Goal: Information Seeking & Learning: Learn about a topic

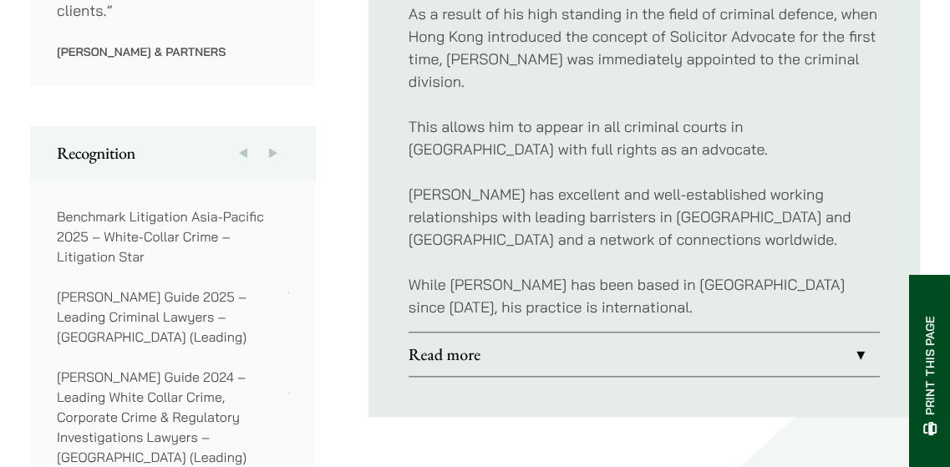
scroll to position [1318, 0]
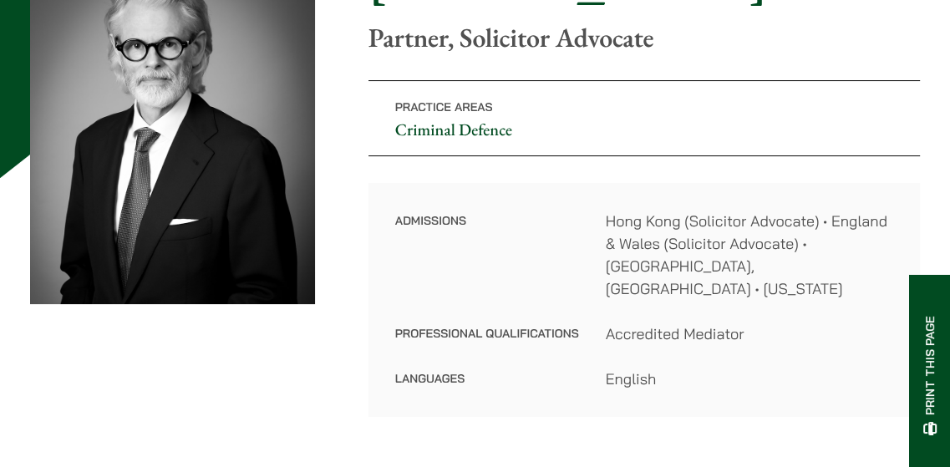
scroll to position [237, 0]
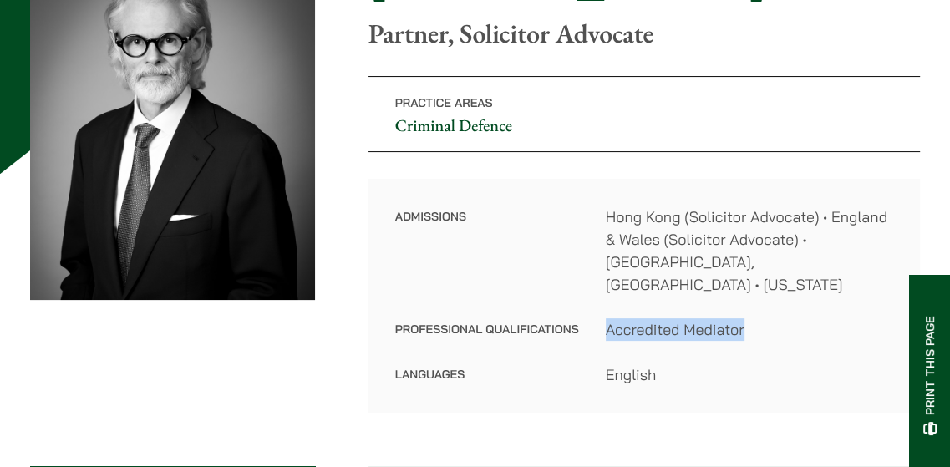
drag, startPoint x: 605, startPoint y: 305, endPoint x: 744, endPoint y: 300, distance: 139.6
click at [744, 318] on dd "Accredited Mediator" at bounding box center [749, 329] width 287 height 23
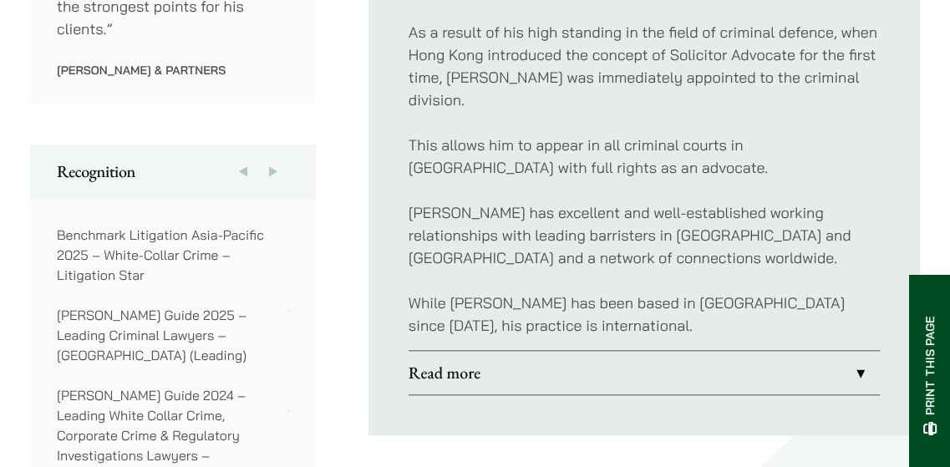
scroll to position [1236, 0]
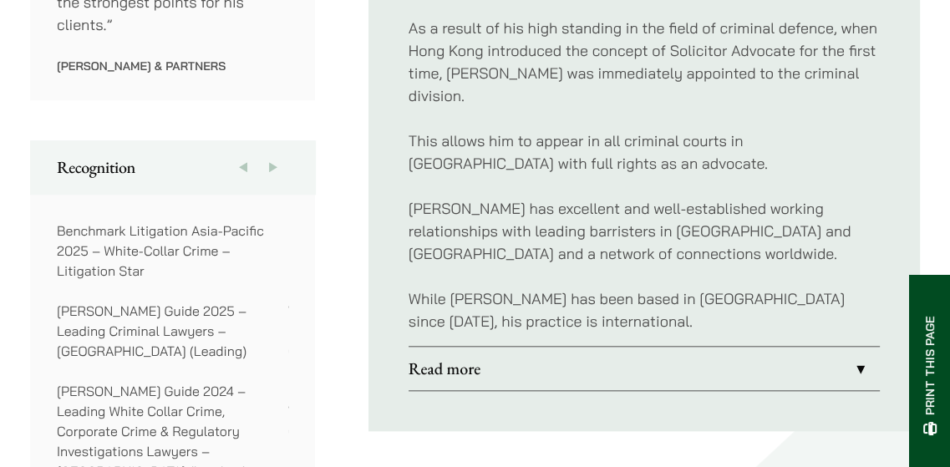
click at [855, 347] on link "Read more" at bounding box center [644, 368] width 471 height 43
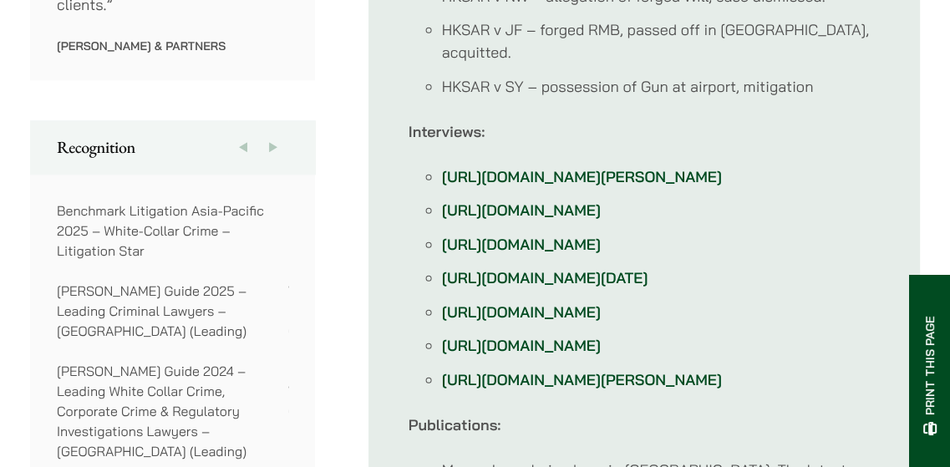
scroll to position [1260, 0]
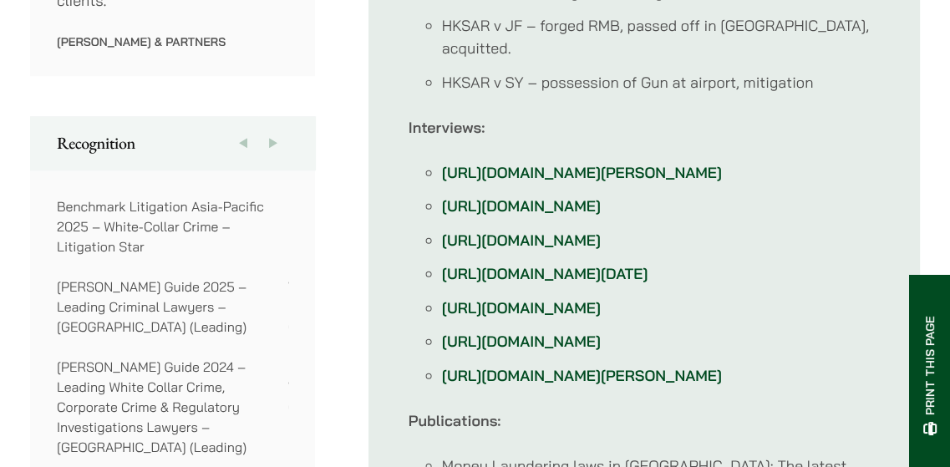
click at [277, 116] on button "Next" at bounding box center [273, 142] width 30 height 53
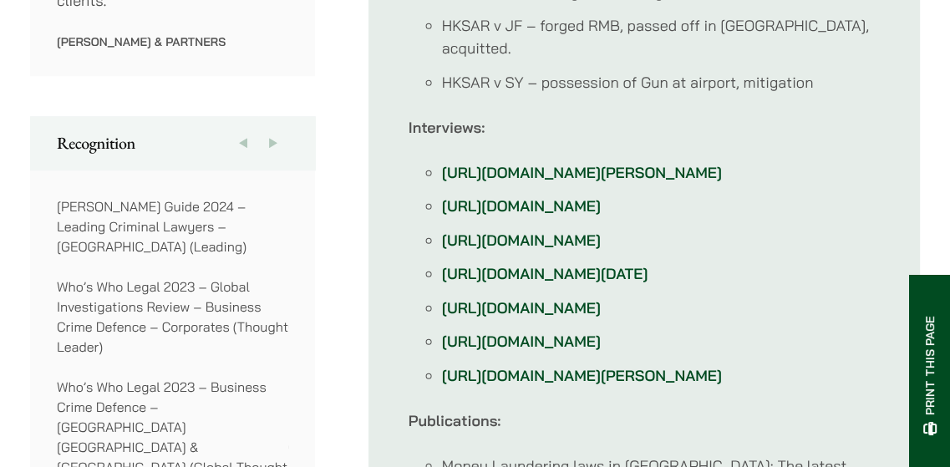
click at [276, 116] on button "Next" at bounding box center [273, 142] width 30 height 53
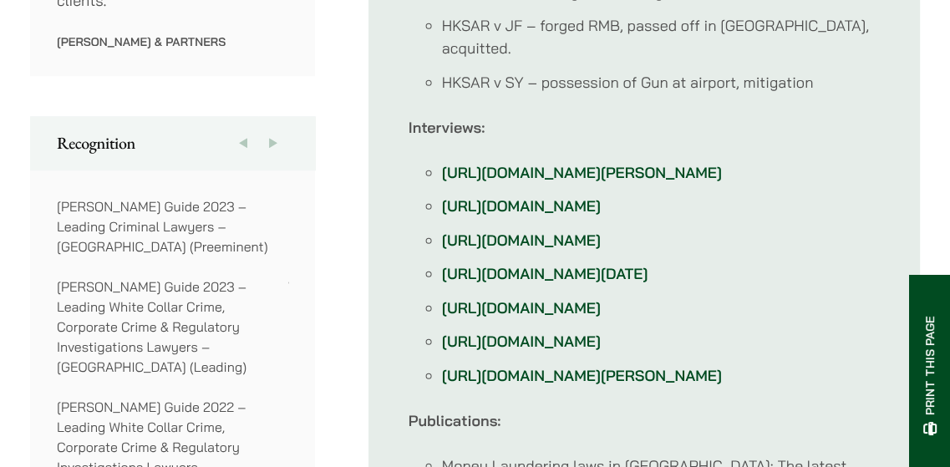
click at [277, 116] on button "Next" at bounding box center [273, 142] width 30 height 53
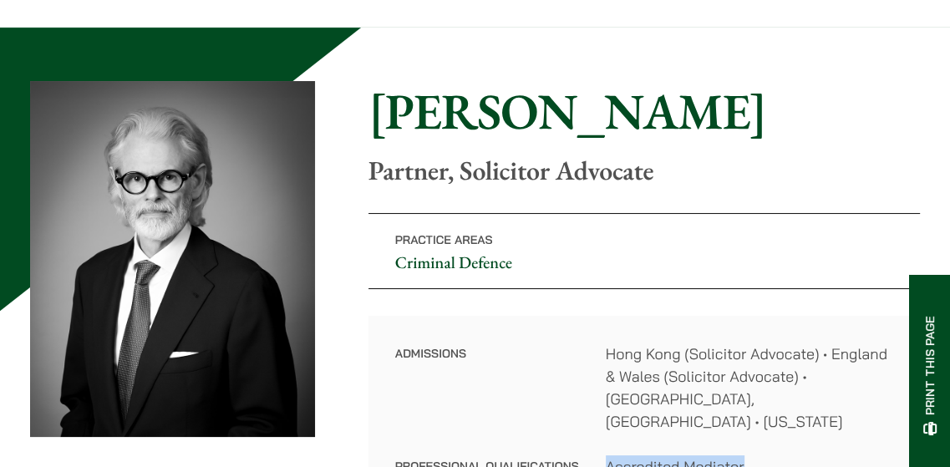
scroll to position [0, 0]
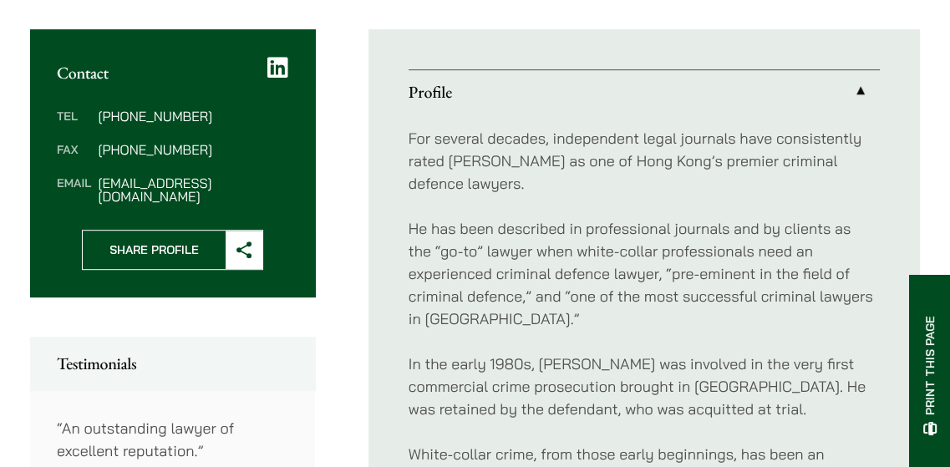
scroll to position [681, 0]
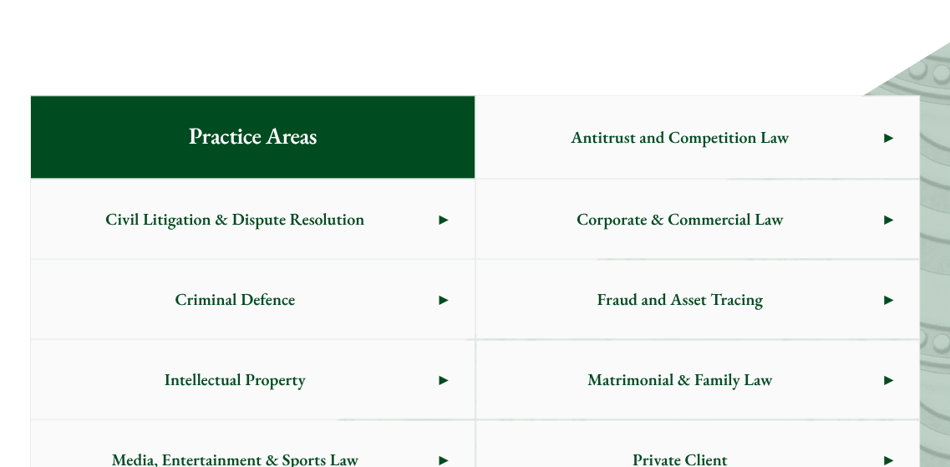
scroll to position [982, 0]
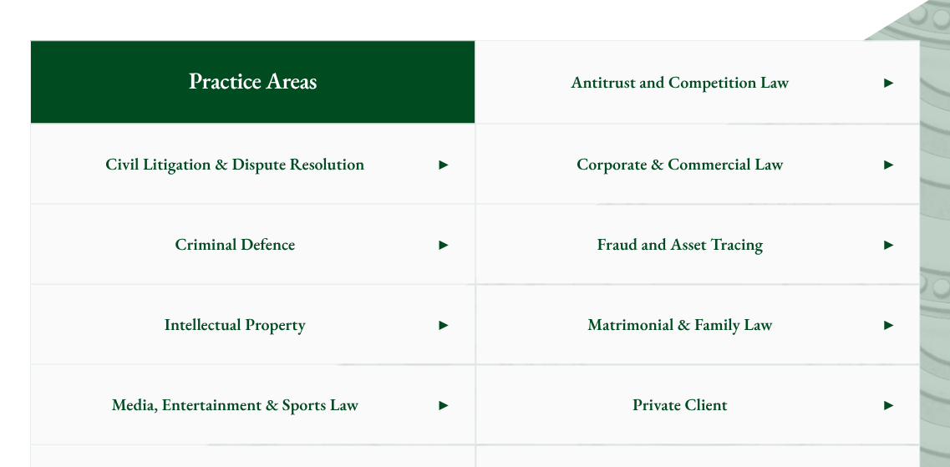
click at [870, 105] on span "Antitrust and Competition Law" at bounding box center [680, 82] width 408 height 79
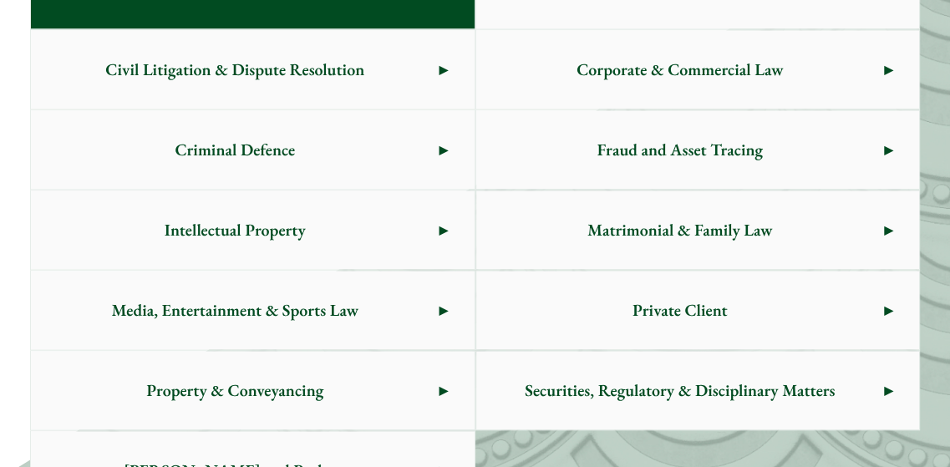
scroll to position [1085, 0]
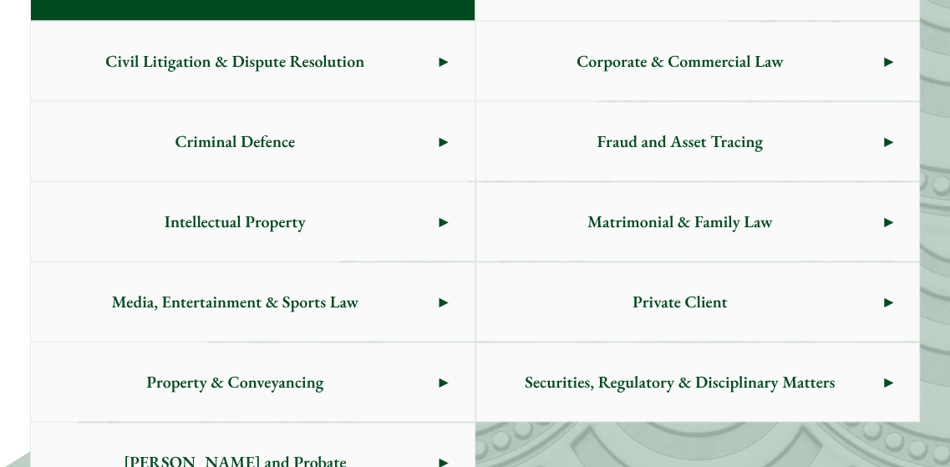
click at [440, 129] on link "Criminal Defence" at bounding box center [253, 141] width 444 height 79
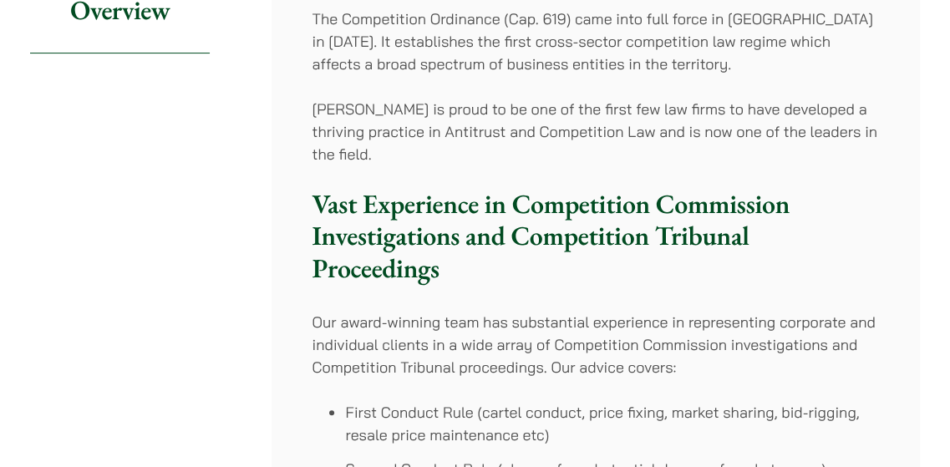
scroll to position [13, 0]
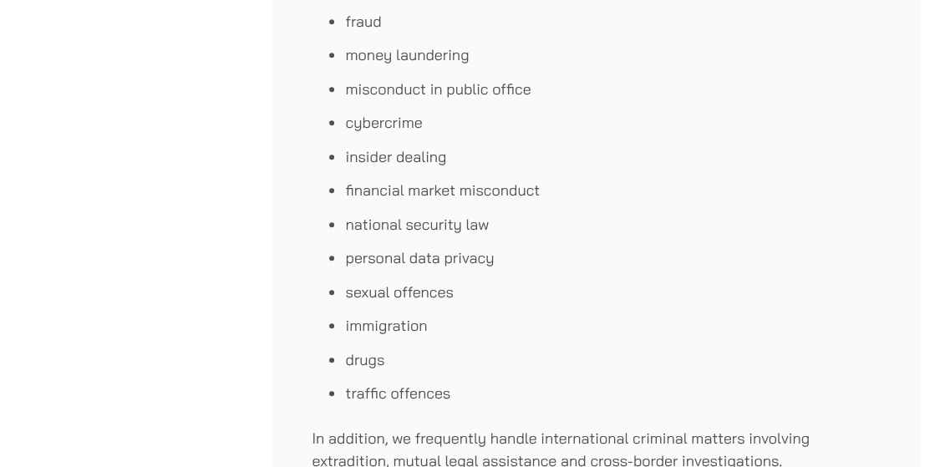
scroll to position [1526, 0]
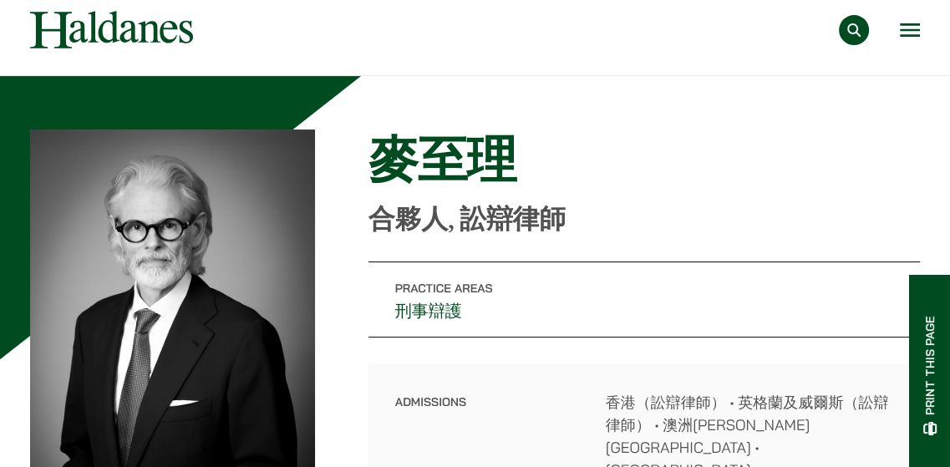
scroll to position [40, 0]
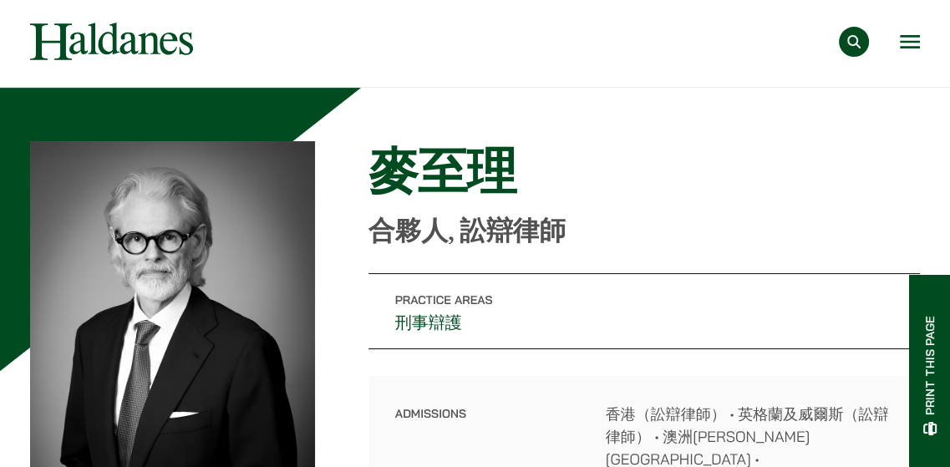
click at [899, 40] on div "專業範疇 反壟斷和競爭法 民事訴訟及爭議解決 公司及商業業務 刑事辯護 欺詐、資產追踪和追討 知識產權 婚姻及家事法 傳媒、娛樂及體育事務 私人客戶 物業及物…" at bounding box center [570, 42] width 698 height 30
click at [906, 45] on button "Open menu" at bounding box center [910, 41] width 20 height 13
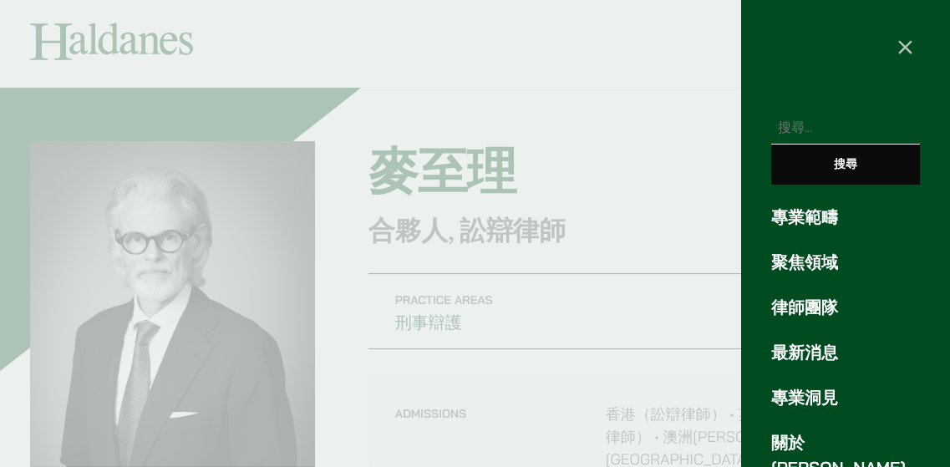
click at [677, 100] on div at bounding box center [475, 233] width 950 height 467
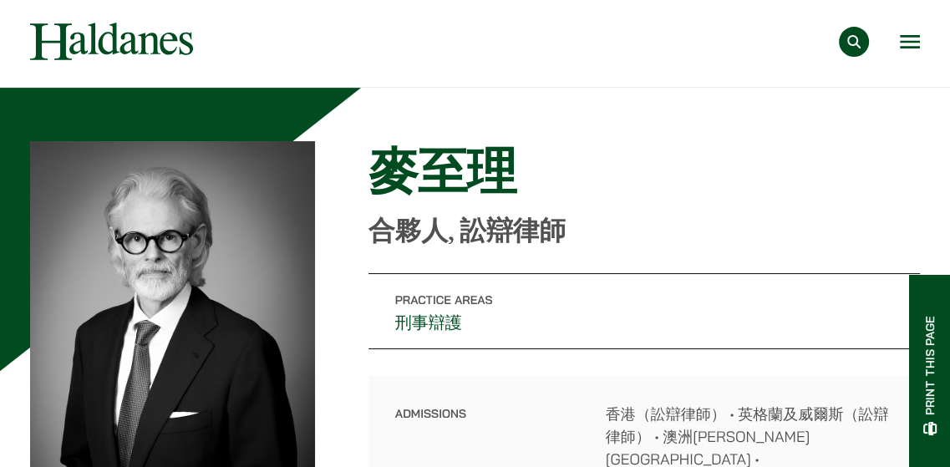
click at [911, 36] on button "Open menu" at bounding box center [910, 41] width 20 height 13
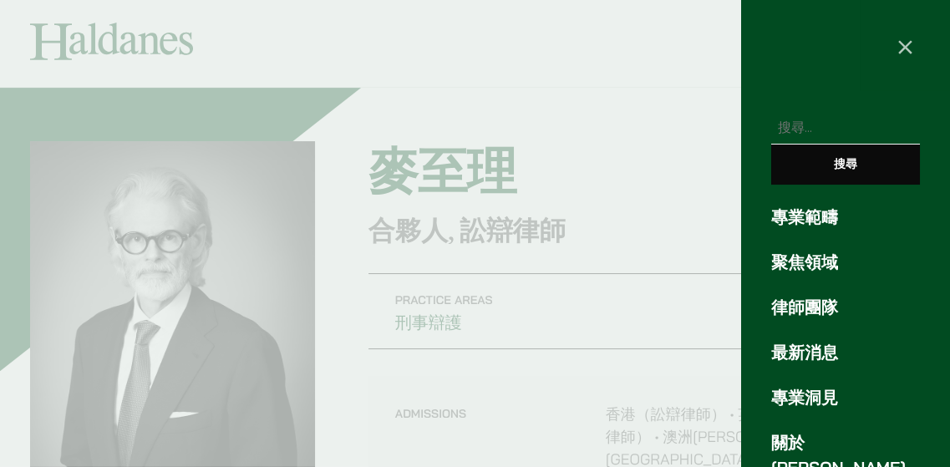
scroll to position [147, 0]
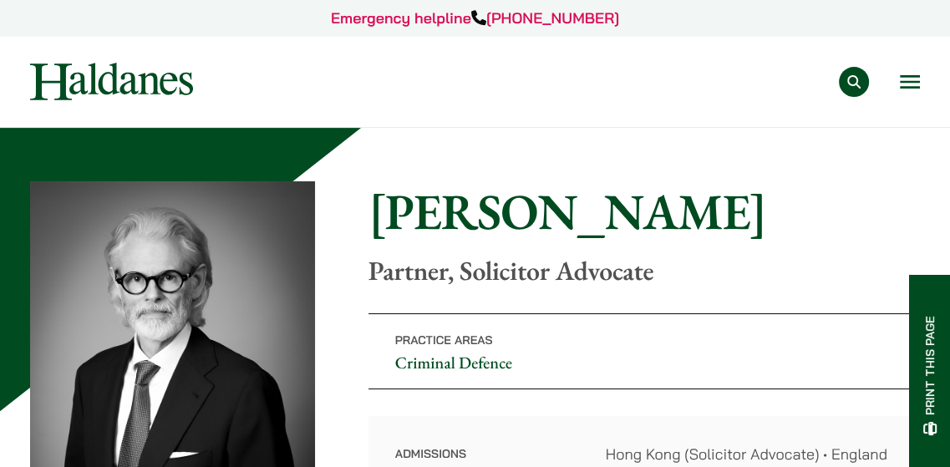
click at [902, 84] on button "Open menu" at bounding box center [910, 81] width 20 height 13
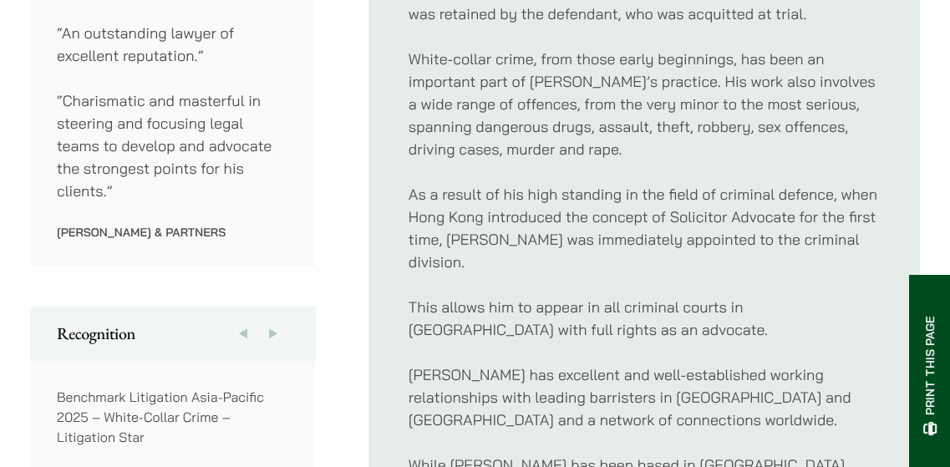
scroll to position [1077, 0]
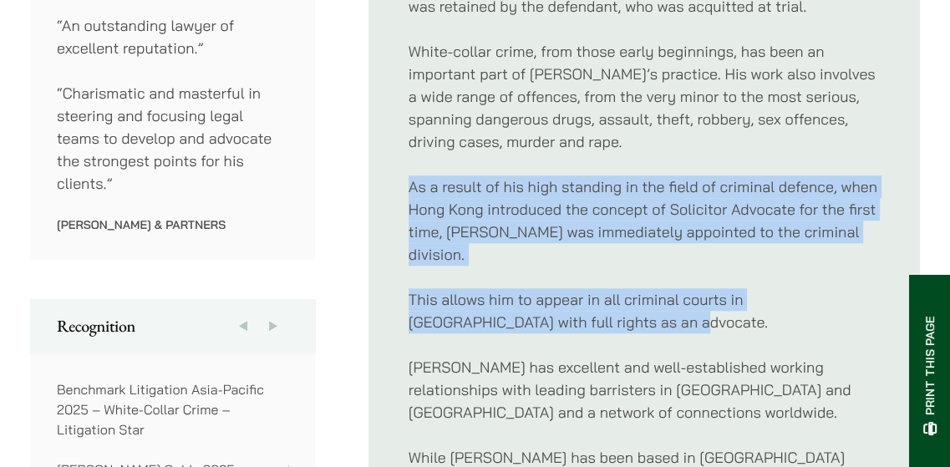
drag, startPoint x: 412, startPoint y: 162, endPoint x: 896, endPoint y: 273, distance: 496.3
click at [896, 273] on ul "Profile For several decades, independent legal journals have consistently rated…" at bounding box center [643, 108] width 551 height 963
copy div "As a result of his high standing in the field of criminal defence, when Hong Ko…"
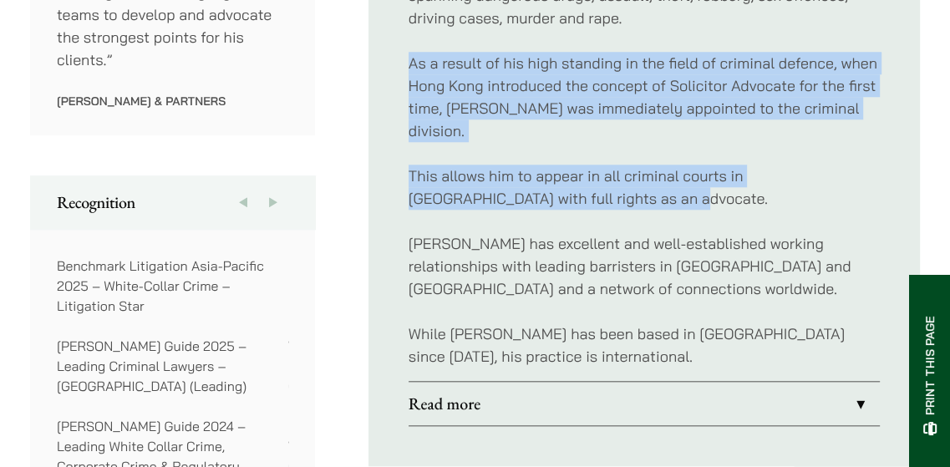
scroll to position [1213, 0]
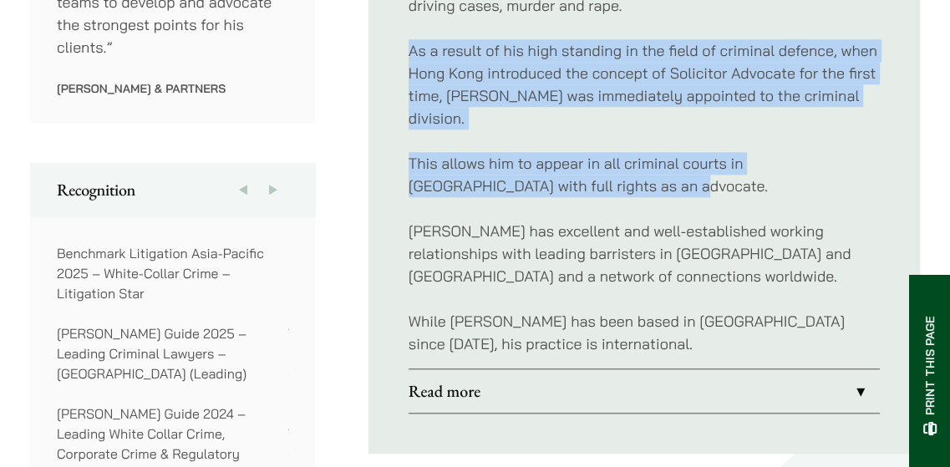
click at [856, 369] on link "Read more" at bounding box center [644, 390] width 471 height 43
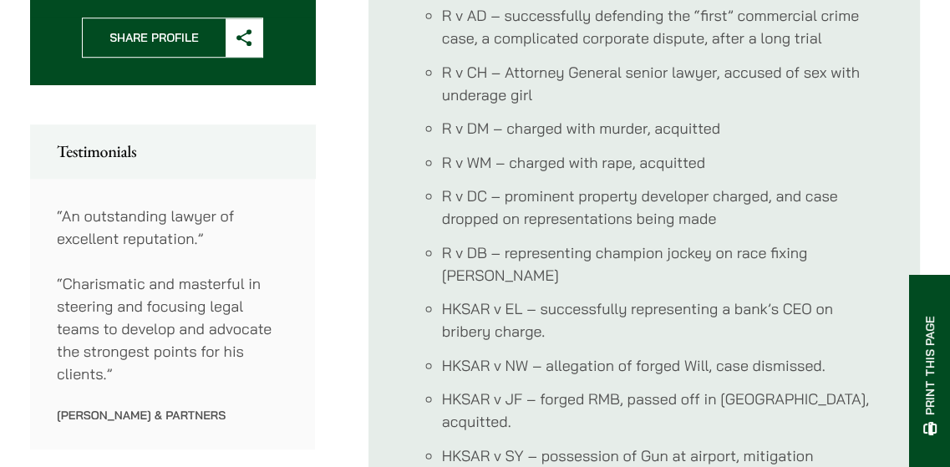
scroll to position [882, 0]
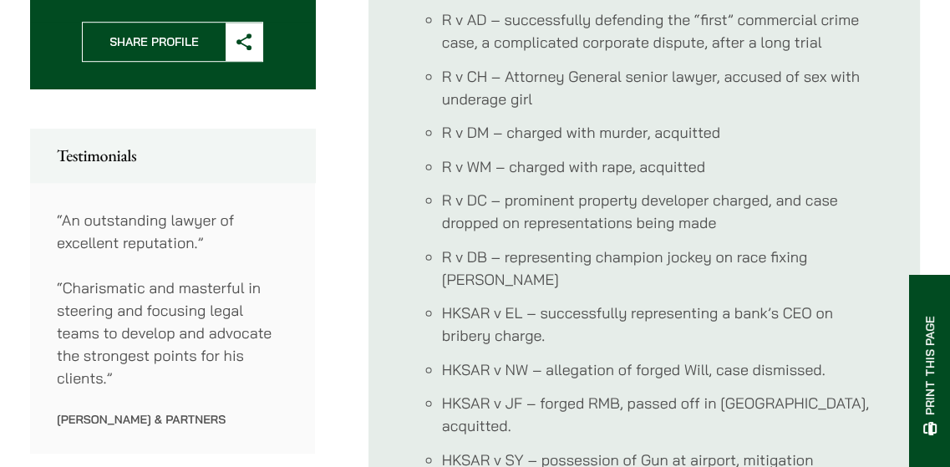
click at [521, 358] on li "HKSAR v NW – allegation of forged Will, case dismissed." at bounding box center [661, 369] width 438 height 23
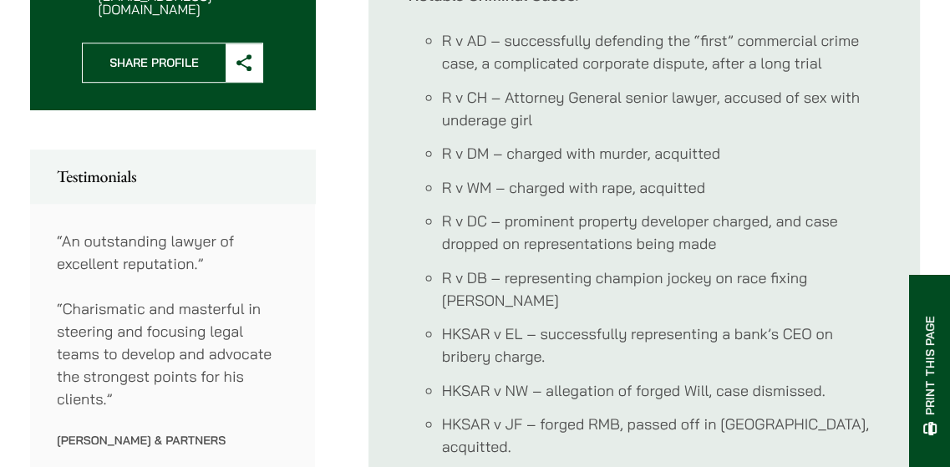
scroll to position [857, 0]
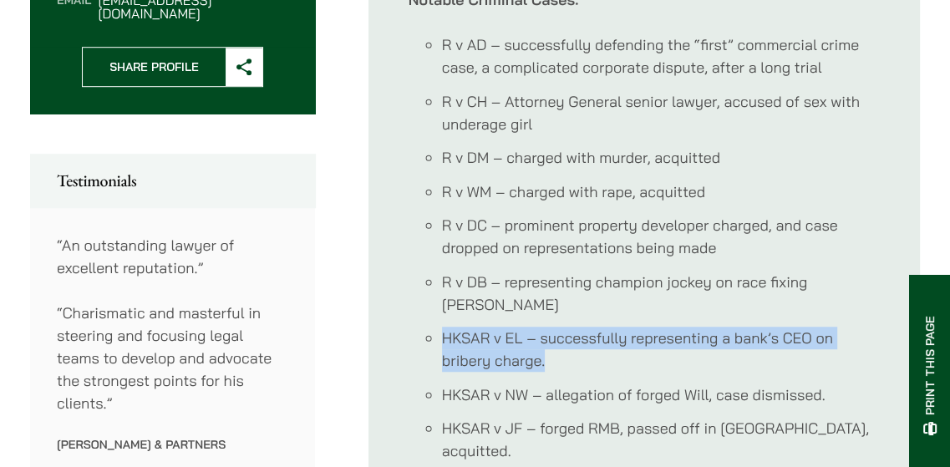
drag, startPoint x: 444, startPoint y: 290, endPoint x: 552, endPoint y: 313, distance: 110.3
click at [552, 327] on li "HKSAR v EL – successfully representing a bank’s CEO on bribery charge." at bounding box center [661, 349] width 438 height 45
copy li "HKSAR v EL – successfully representing a bank’s CEO on bribery charge."
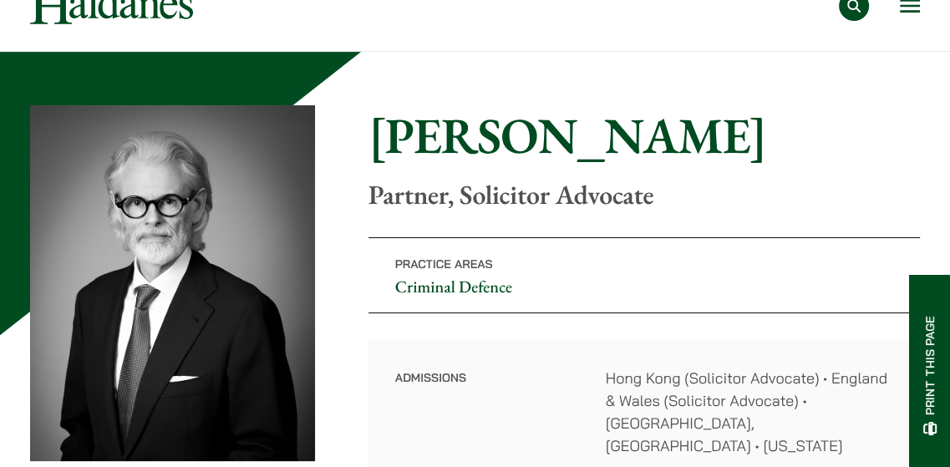
scroll to position [129, 0]
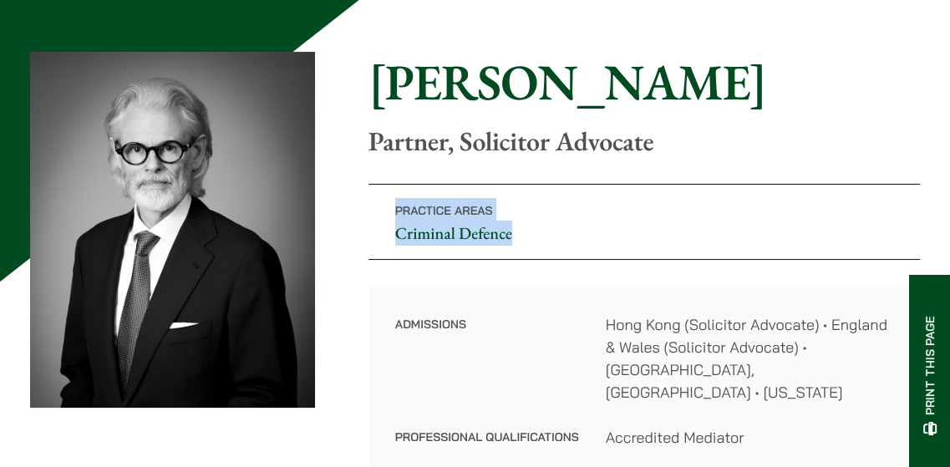
drag, startPoint x: 396, startPoint y: 209, endPoint x: 525, endPoint y: 230, distance: 130.3
click at [525, 230] on p "Practice Areas Criminal Defence" at bounding box center [643, 222] width 551 height 76
copy p "Practice Areas Criminal Defence"
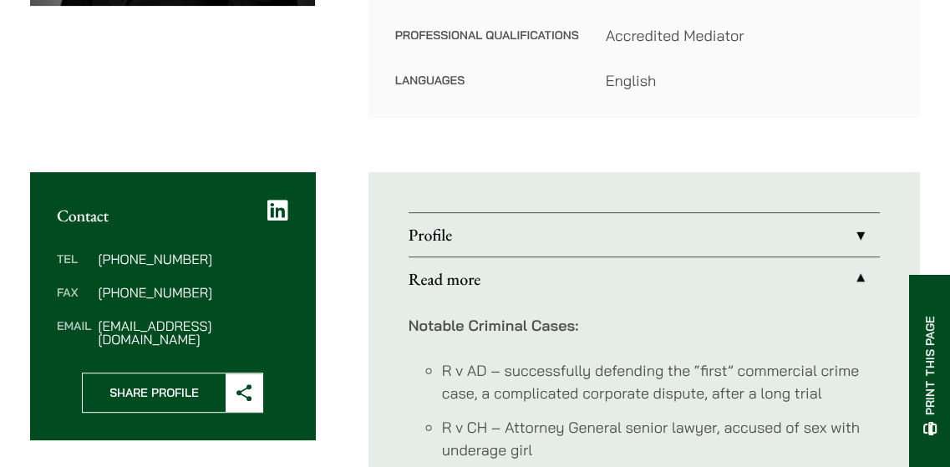
scroll to position [491, 0]
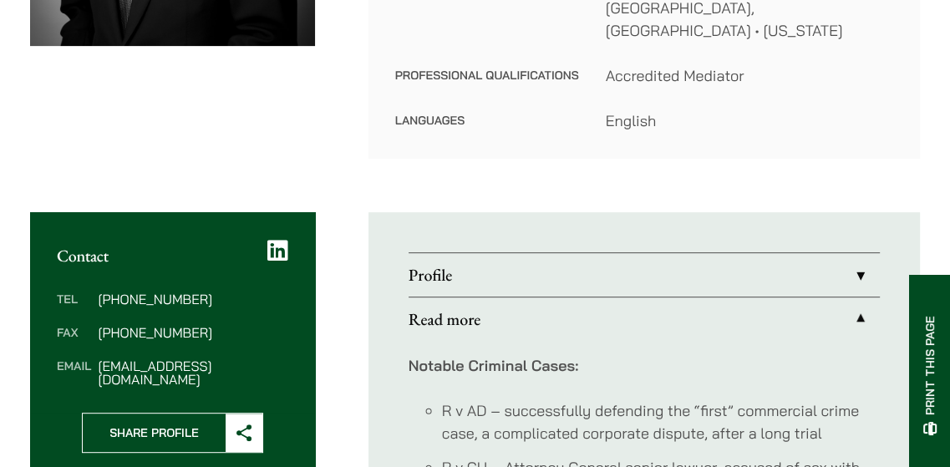
click at [859, 302] on link "Read more" at bounding box center [644, 318] width 471 height 43
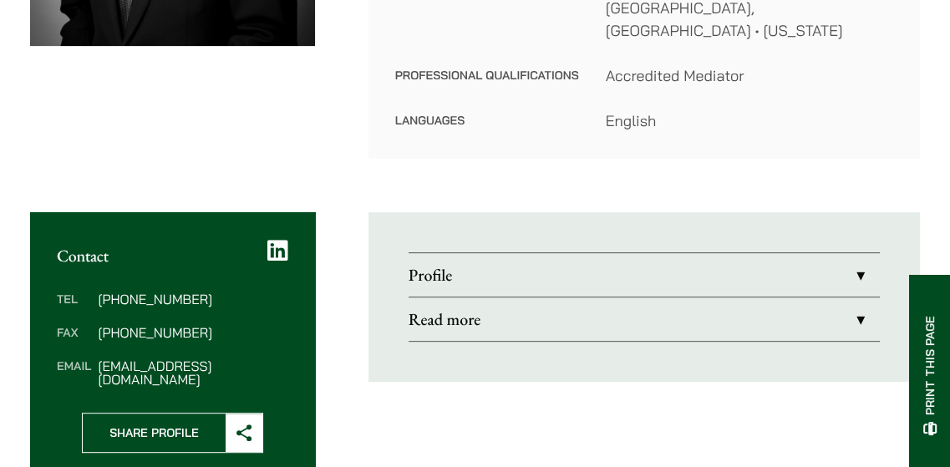
click at [856, 253] on link "Profile" at bounding box center [644, 274] width 471 height 43
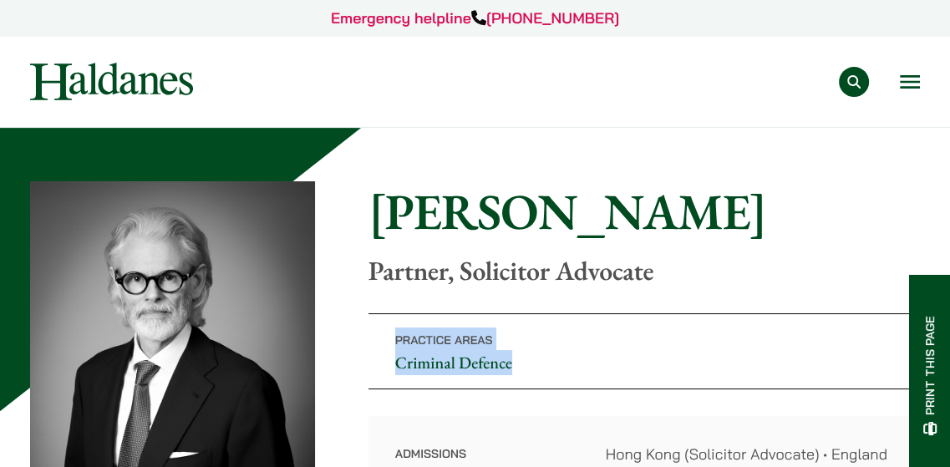
click at [901, 79] on button "Open menu" at bounding box center [910, 81] width 20 height 13
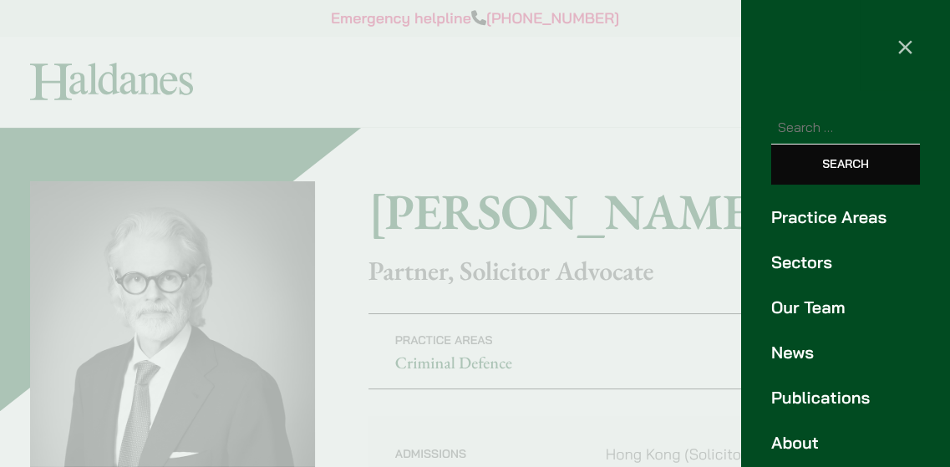
click at [602, 99] on div at bounding box center [475, 233] width 950 height 467
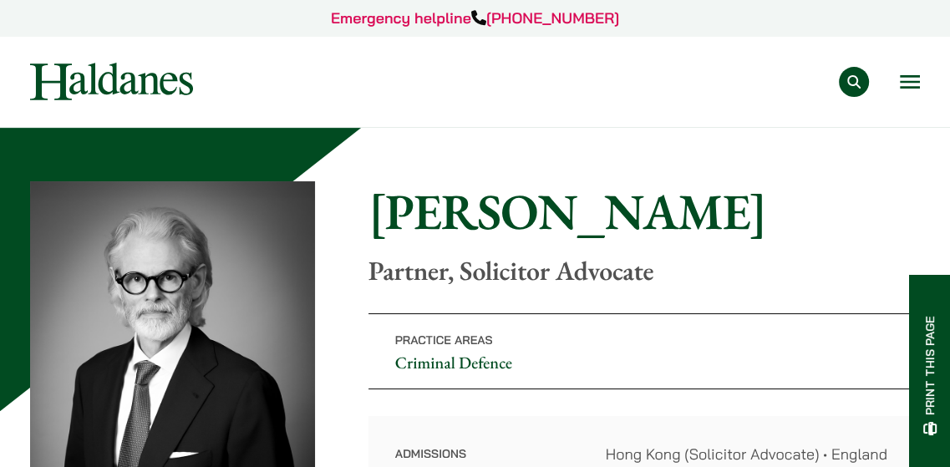
click at [856, 88] on button "Search" at bounding box center [854, 82] width 30 height 30
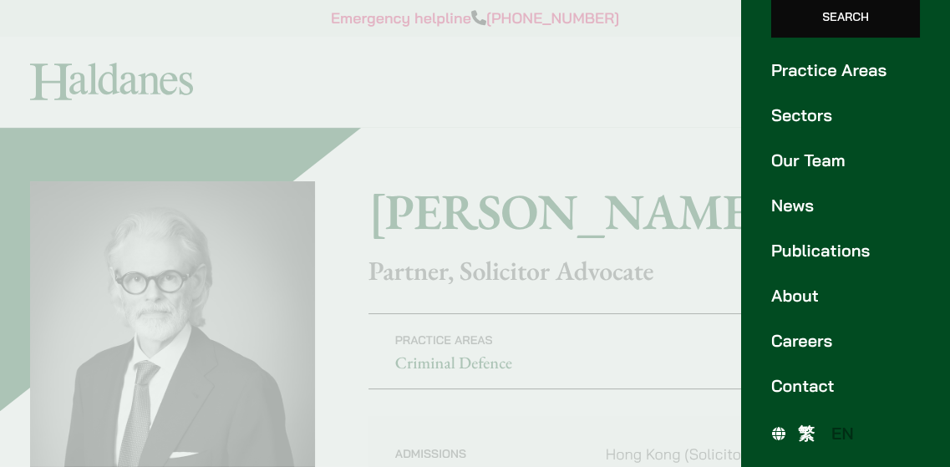
scroll to position [147, 0]
click at [798, 430] on span "繁" at bounding box center [806, 433] width 17 height 21
click at [581, 126] on div at bounding box center [475, 233] width 950 height 467
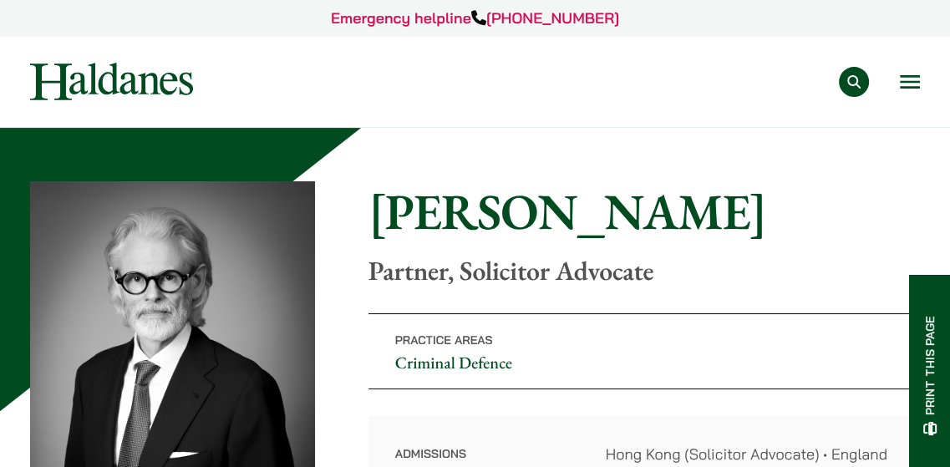
scroll to position [18, 0]
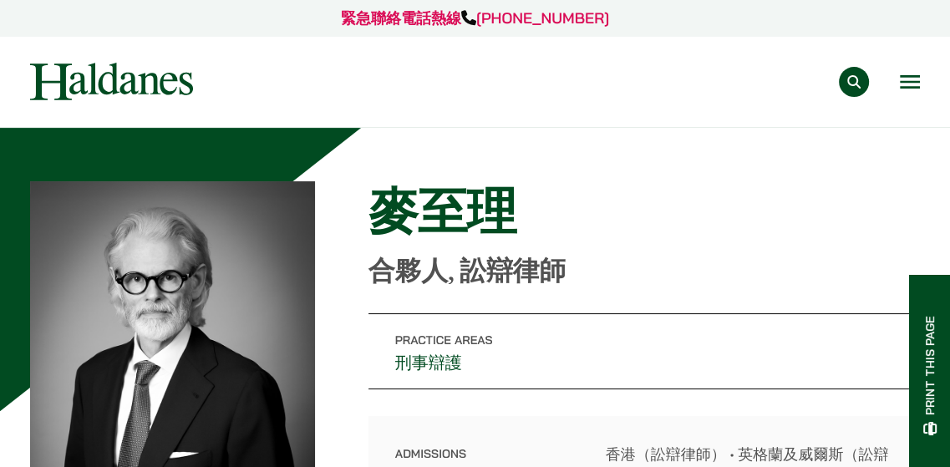
scroll to position [679, 0]
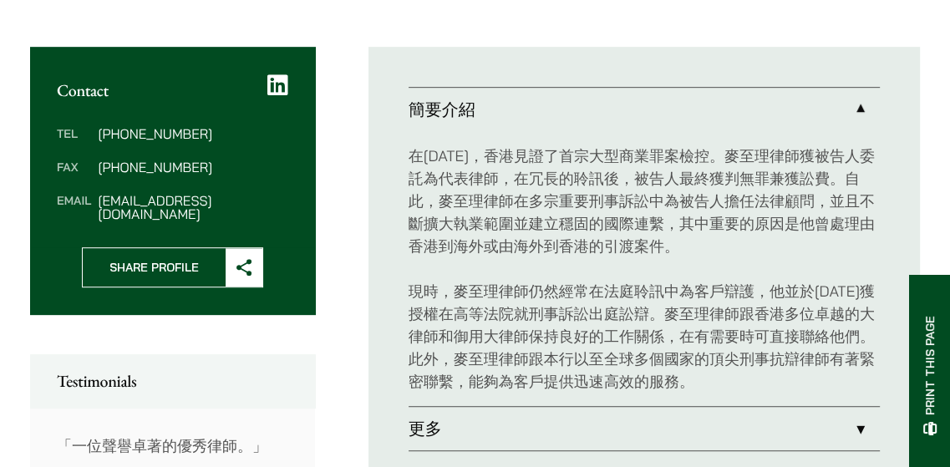
click at [857, 407] on link "更多" at bounding box center [644, 428] width 471 height 43
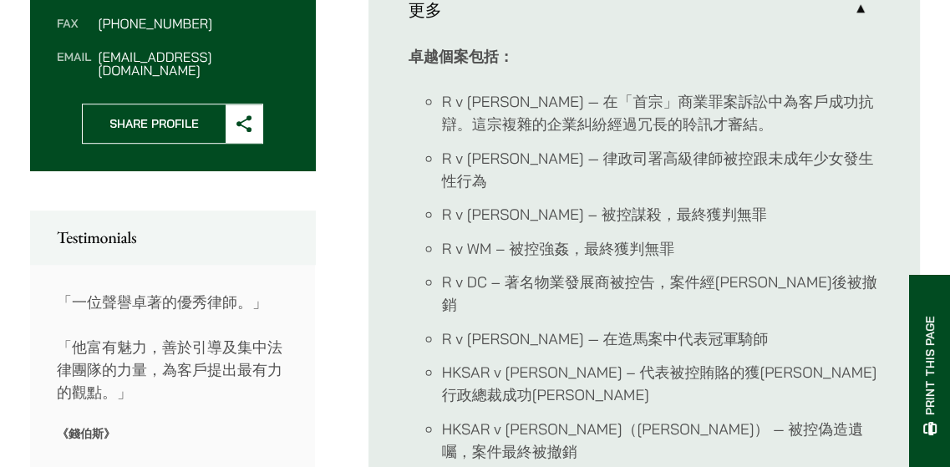
scroll to position [848, 0]
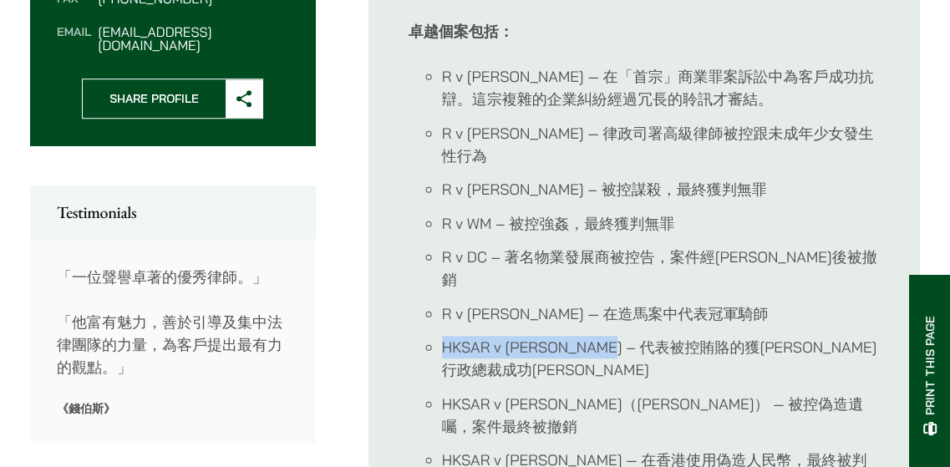
drag, startPoint x: 442, startPoint y: 257, endPoint x: 602, endPoint y: 256, distance: 159.6
click at [602, 336] on li "HKSAR v [PERSON_NAME] – 代表被控賄賂的獲[PERSON_NAME]行政總裁成功[PERSON_NAME]" at bounding box center [661, 358] width 438 height 45
copy li "HKSAR v [PERSON_NAME]"
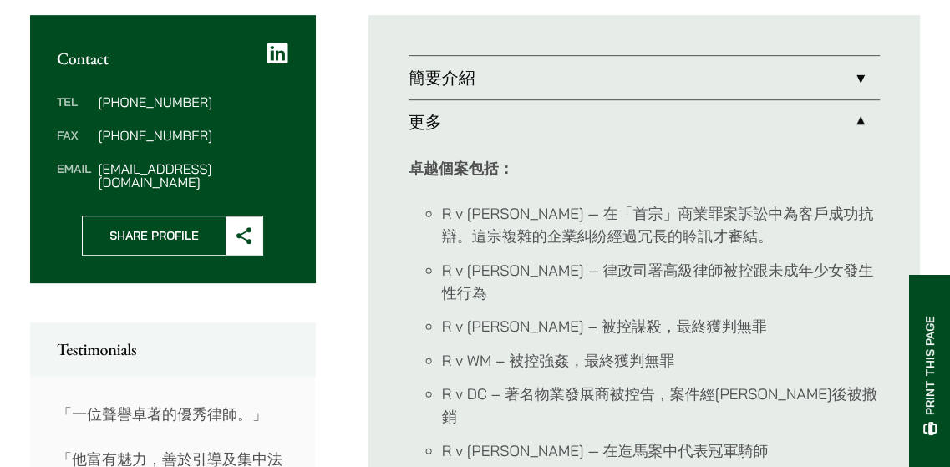
scroll to position [493, 0]
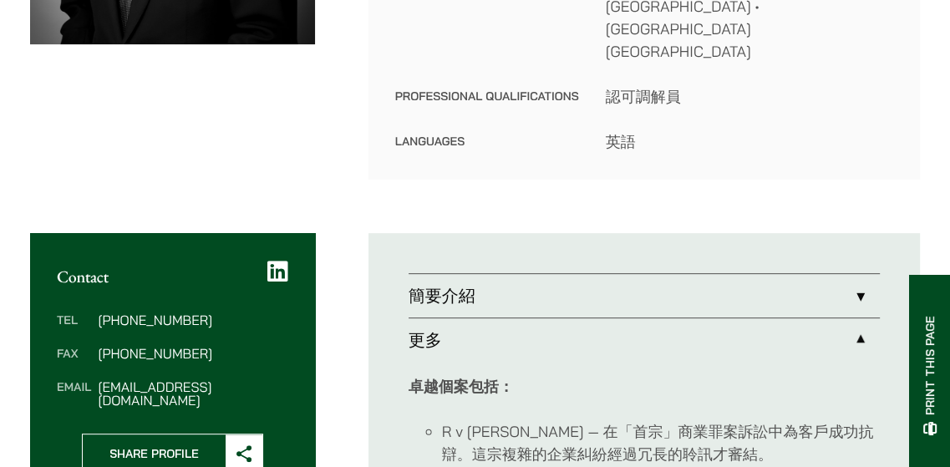
click at [858, 274] on link "簡要介紹" at bounding box center [644, 295] width 471 height 43
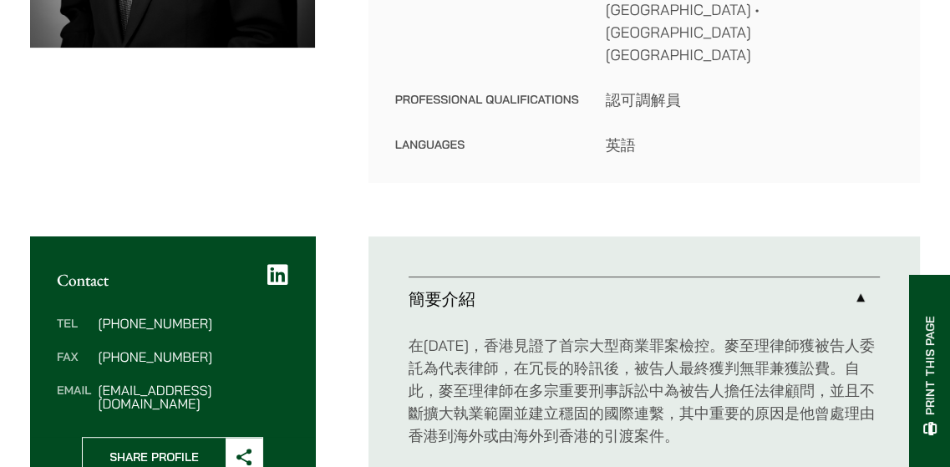
scroll to position [485, 0]
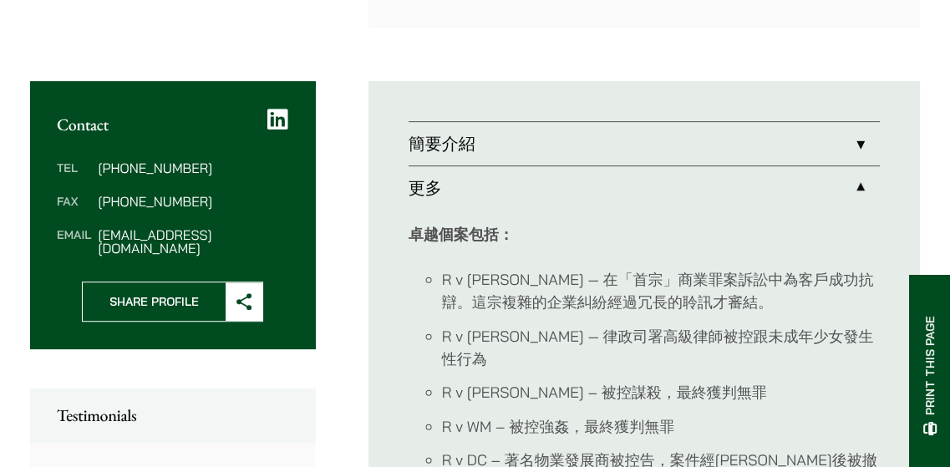
scroll to position [658, 0]
